Goal: Transaction & Acquisition: Purchase product/service

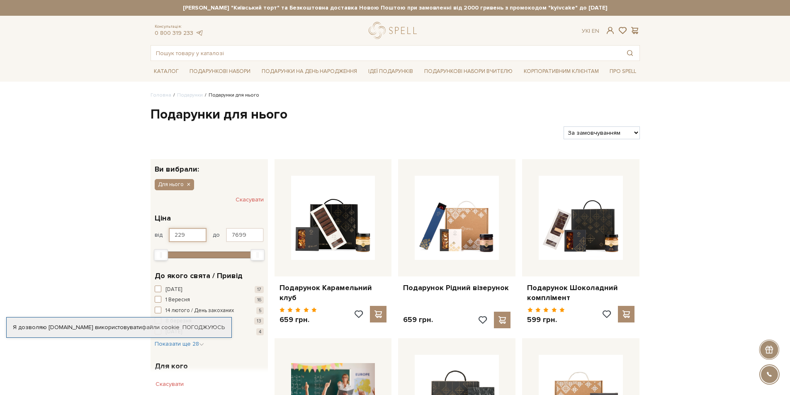
drag, startPoint x: 186, startPoint y: 233, endPoint x: 170, endPoint y: 236, distance: 16.8
click at [170, 236] on input "229" at bounding box center [188, 235] width 38 height 14
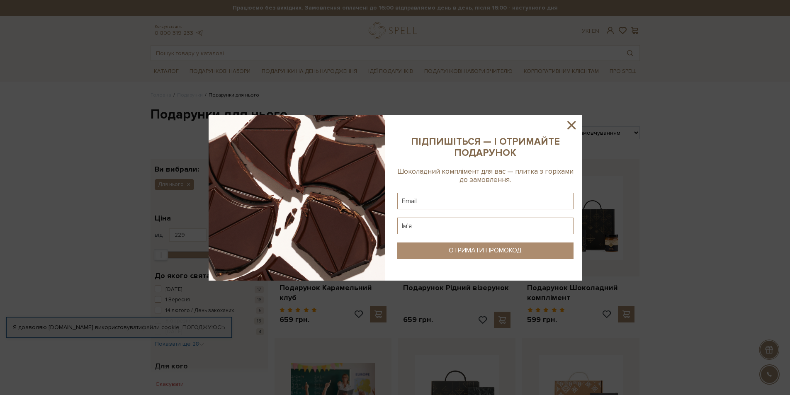
click at [571, 124] on icon at bounding box center [571, 125] width 8 height 8
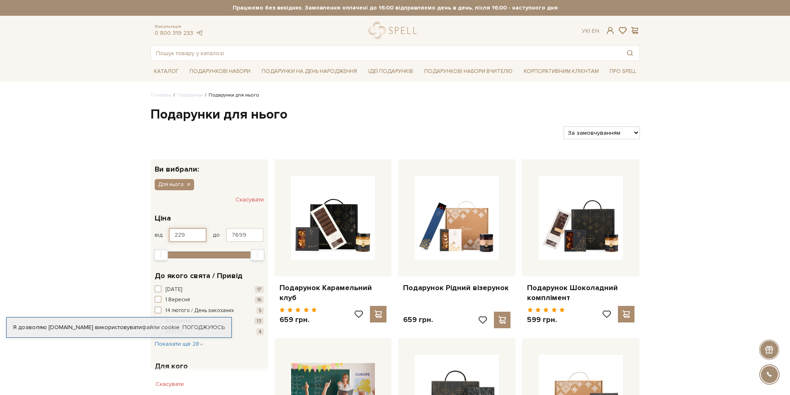
drag, startPoint x: 185, startPoint y: 233, endPoint x: 168, endPoint y: 234, distance: 17.4
click at [168, 234] on div "від 229 до 7699" at bounding box center [209, 235] width 109 height 14
click at [251, 236] on input "7699" at bounding box center [245, 235] width 38 height 14
type input "229"
type input "7"
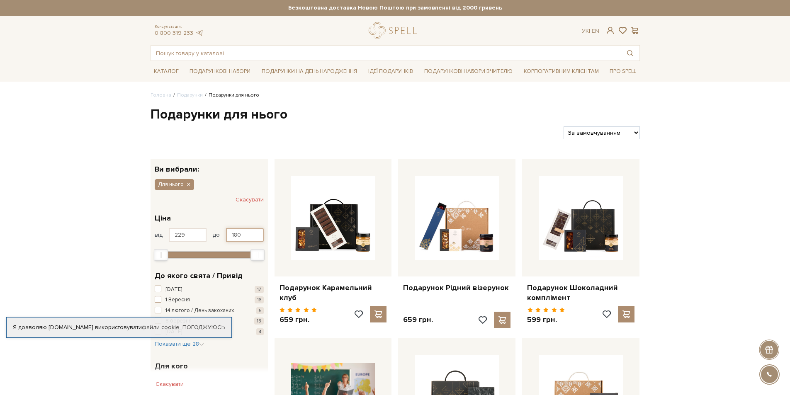
type input "7699"
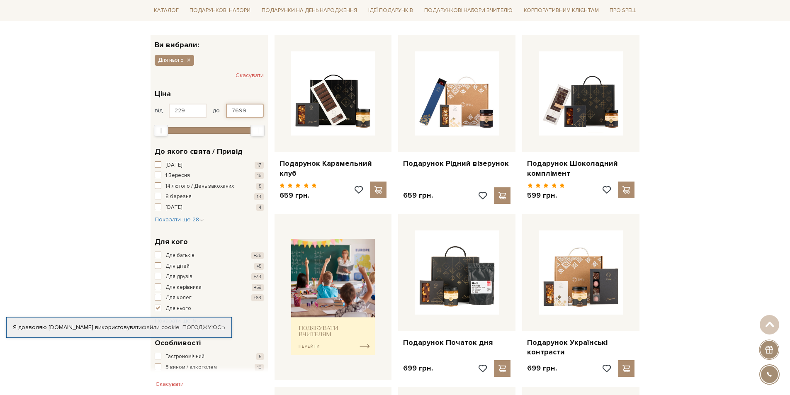
scroll to position [83, 0]
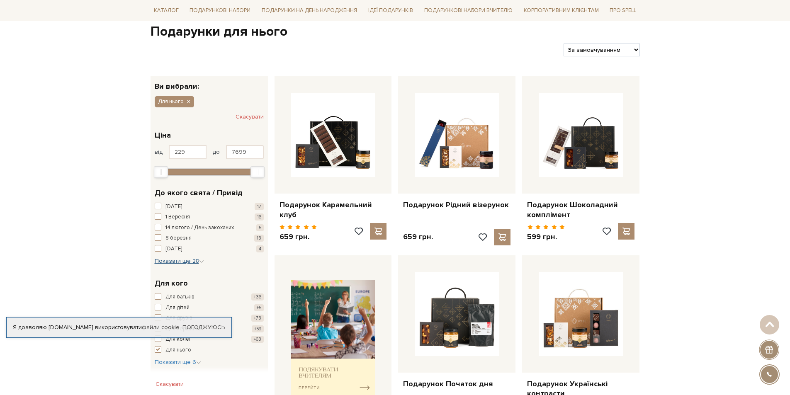
click at [200, 263] on icon "button" at bounding box center [201, 261] width 5 height 5
click at [155, 205] on span "button" at bounding box center [158, 206] width 7 height 7
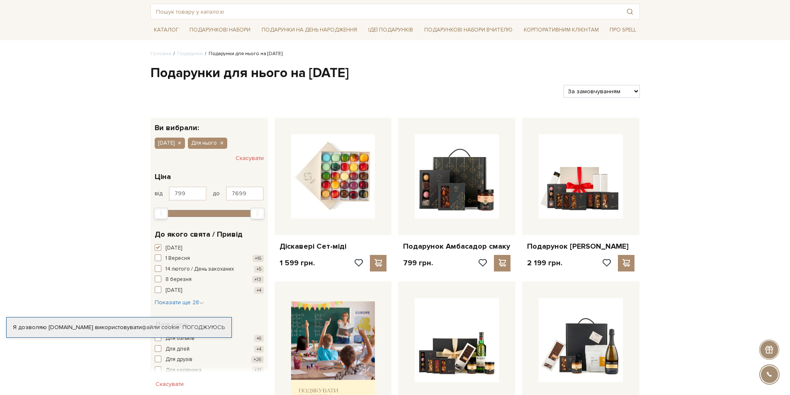
scroll to position [124, 0]
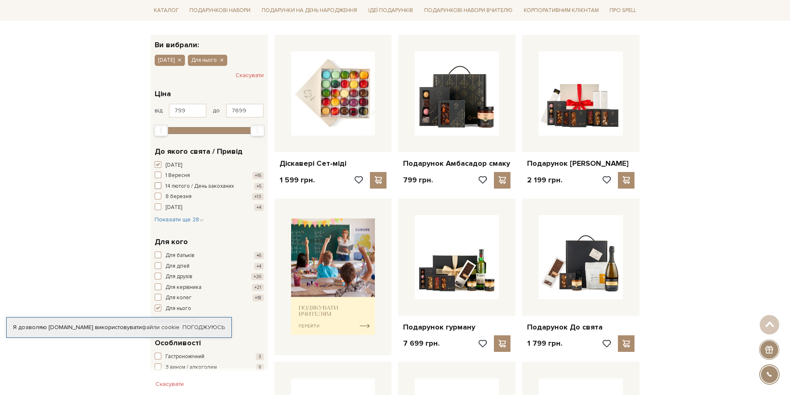
click at [173, 187] on span "14 лютого / День закоханих" at bounding box center [199, 187] width 68 height 8
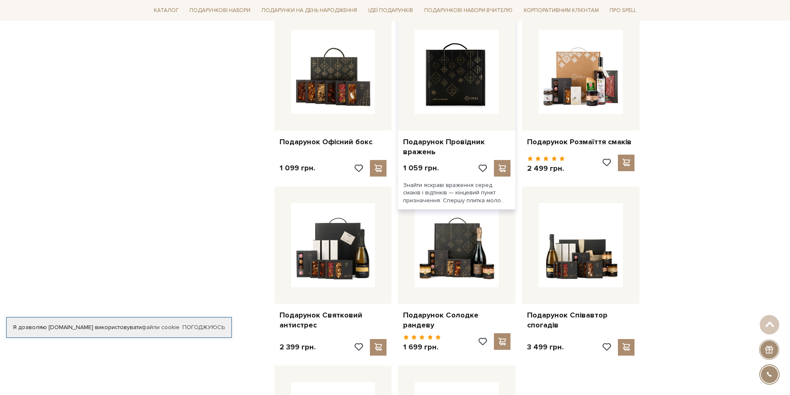
scroll to position [705, 0]
